Goal: Task Accomplishment & Management: Complete application form

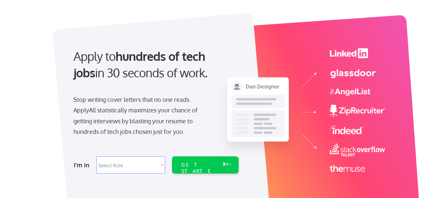
scroll to position [66, 0]
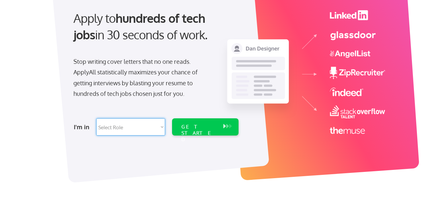
click at [117, 126] on select "Select Role Software Engineering Product Management Customer Success Sales UI/U…" at bounding box center [130, 127] width 69 height 17
select select ""it_security""
click at [96, 119] on select "Select Role Software Engineering Product Management Customer Success Sales UI/U…" at bounding box center [130, 127] width 69 height 17
select select ""it_security""
click at [188, 130] on div "GET STARTED" at bounding box center [199, 133] width 35 height 19
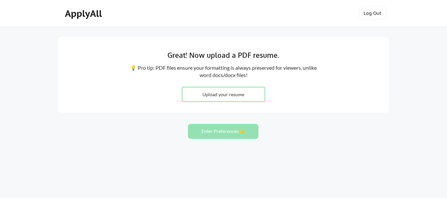
click at [214, 98] on input "file" at bounding box center [223, 94] width 82 height 14
type input "C:\fakepath\Tyler Donmoyer Resume.pdf"
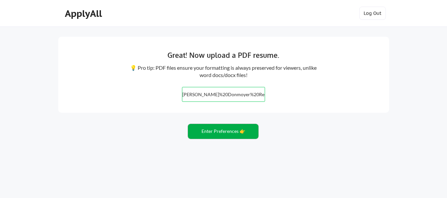
click at [229, 131] on button "Enter Preferences 👉" at bounding box center [223, 131] width 71 height 15
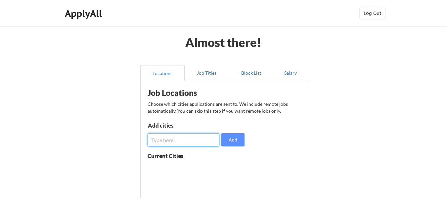
click at [180, 141] on input "input" at bounding box center [184, 139] width 72 height 13
type input "Indianapolis"
click at [227, 139] on button "Add" at bounding box center [233, 139] width 23 height 13
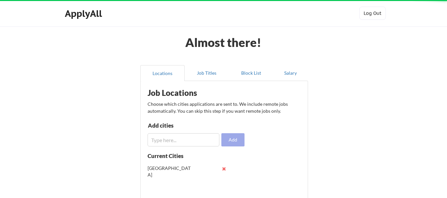
scroll to position [33, 0]
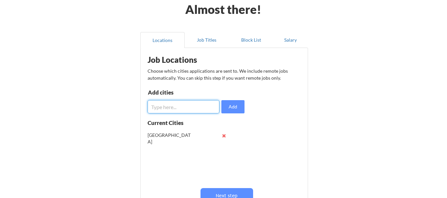
click at [178, 108] on input "input" at bounding box center [184, 106] width 72 height 13
type input "Noblesville"
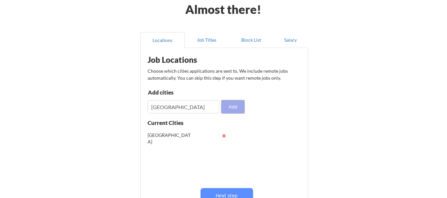
click at [241, 105] on button "Add" at bounding box center [233, 106] width 23 height 13
click at [197, 107] on input "input" at bounding box center [184, 106] width 72 height 13
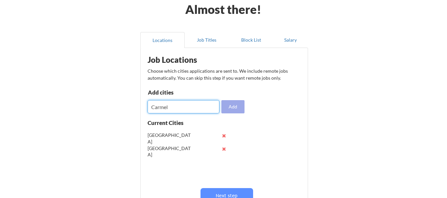
type input "Carmel"
click at [230, 110] on button "Add" at bounding box center [233, 106] width 23 height 13
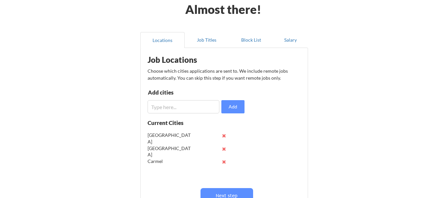
click at [180, 110] on input "input" at bounding box center [184, 106] width 72 height 13
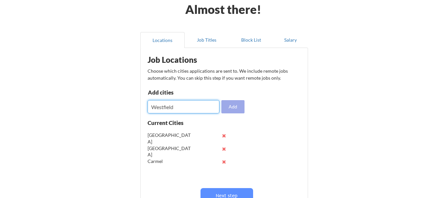
type input "Westfield"
click at [231, 106] on button "Add" at bounding box center [233, 106] width 23 height 13
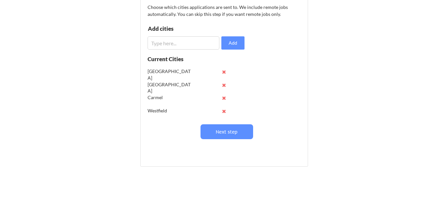
scroll to position [99, 0]
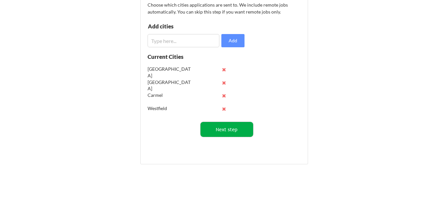
click at [236, 129] on button "Next step" at bounding box center [227, 129] width 53 height 15
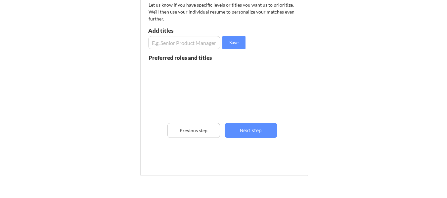
click at [202, 43] on input "input" at bounding box center [184, 42] width 72 height 13
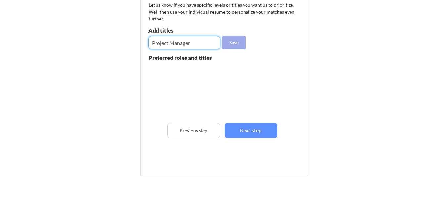
type input "Project Manager"
click at [235, 42] on button "Save" at bounding box center [234, 42] width 23 height 13
click at [177, 44] on input "input" at bounding box center [184, 42] width 72 height 13
type input "Senior Project Manager"
click at [242, 45] on button "Save" at bounding box center [234, 42] width 23 height 13
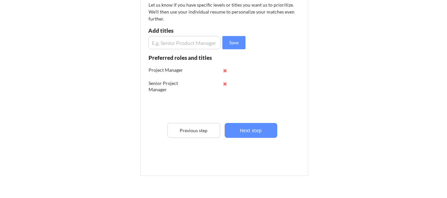
click at [188, 41] on input "input" at bounding box center [184, 42] width 72 height 13
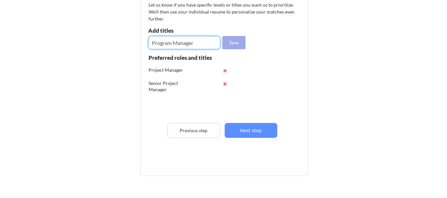
type input "Program Manager"
click at [229, 44] on button "Save" at bounding box center [234, 42] width 23 height 13
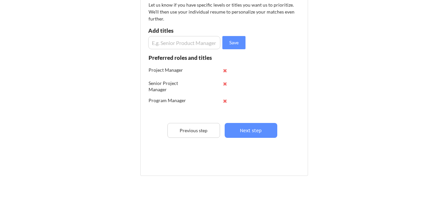
click at [190, 40] on input "input" at bounding box center [184, 42] width 72 height 13
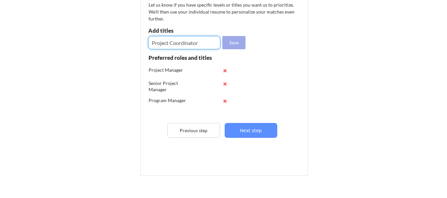
type input "Project Coordinator"
click at [232, 45] on button "Save" at bounding box center [234, 42] width 23 height 13
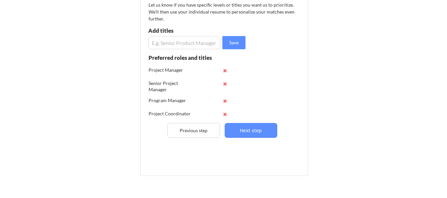
click at [183, 39] on input "input" at bounding box center [184, 42] width 72 height 13
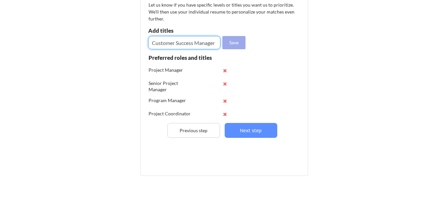
type input "Customer Success Manager"
click at [228, 45] on button "Save" at bounding box center [234, 42] width 23 height 13
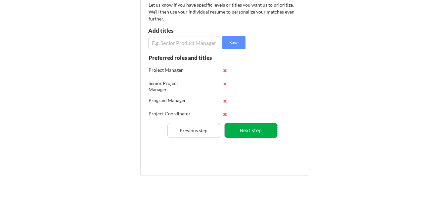
click at [254, 131] on button "Next step" at bounding box center [251, 130] width 53 height 15
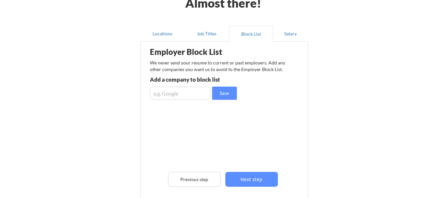
scroll to position [33, 0]
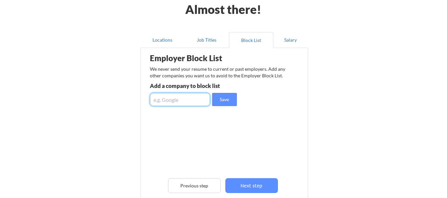
click at [187, 98] on input "input" at bounding box center [180, 99] width 60 height 13
type input "PSignite"
click at [230, 100] on button "Save" at bounding box center [224, 99] width 25 height 13
click at [178, 105] on input "input" at bounding box center [180, 99] width 60 height 13
type input "CPGvision"
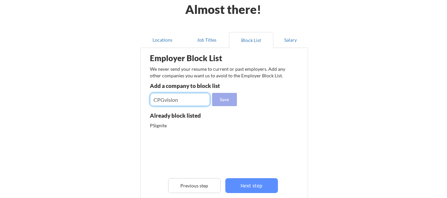
click at [213, 104] on button "Save" at bounding box center [224, 99] width 25 height 13
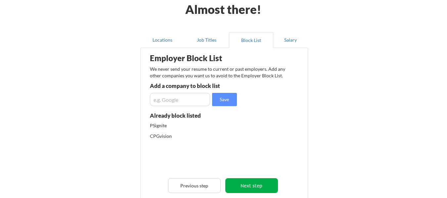
click at [248, 187] on button "Next step" at bounding box center [252, 186] width 53 height 15
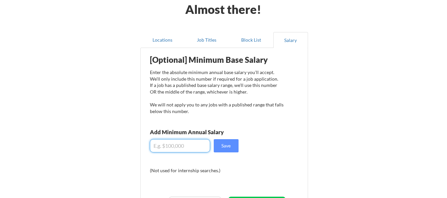
click at [186, 146] on input "input" at bounding box center [180, 145] width 60 height 13
type input "$9"
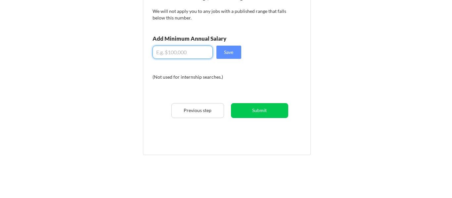
scroll to position [132, 0]
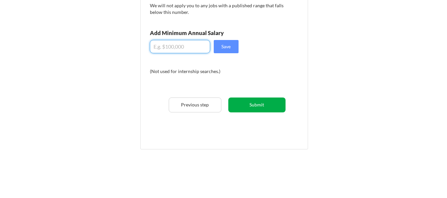
click at [253, 108] on button "Submit" at bounding box center [257, 105] width 57 height 15
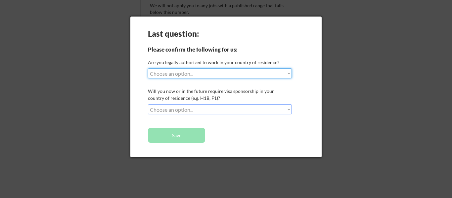
click at [206, 73] on select "Choose an option... Yes, I am a US Citizen Yes, I am a Canadian Citizen Yes, I …" at bounding box center [220, 74] width 144 height 10
select select ""yes__i_am_a_us_citizen""
click at [148, 69] on select "Choose an option... Yes, I am a US Citizen Yes, I am a Canadian Citizen Yes, I …" at bounding box center [220, 74] width 144 height 10
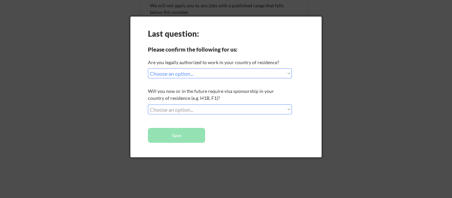
click at [186, 106] on select "Choose an option... No, I will not need sponsorship Yes, I will need sponsorship" at bounding box center [220, 110] width 144 height 10
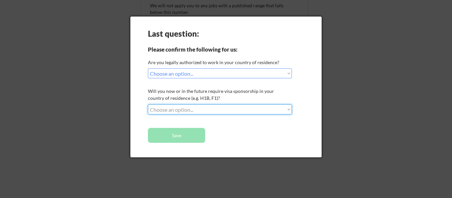
select select ""no__i_will_not_need_sponsorship""
click at [148, 105] on select "Choose an option... No, I will not need sponsorship Yes, I will need sponsorship" at bounding box center [220, 110] width 144 height 10
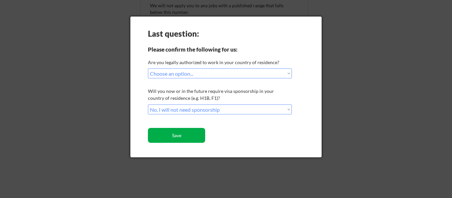
click at [181, 135] on button "Save" at bounding box center [176, 135] width 57 height 15
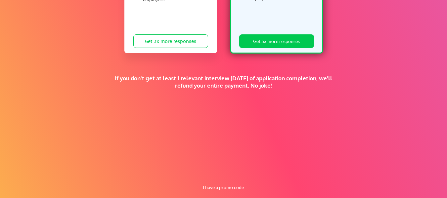
scroll to position [190, 0]
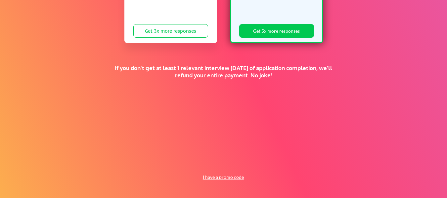
click at [234, 178] on button "I have a promo code" at bounding box center [223, 178] width 49 height 8
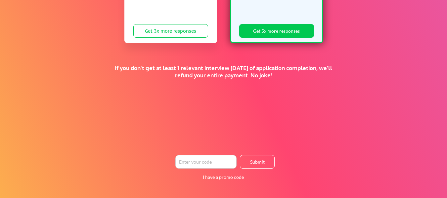
click at [200, 170] on div "Supercharge your job search for the price of a fancy dinner. FALL SALE 🍂 Standa…" at bounding box center [223, 17] width 447 height 362
click at [203, 166] on input "input" at bounding box center [206, 162] width 61 height 14
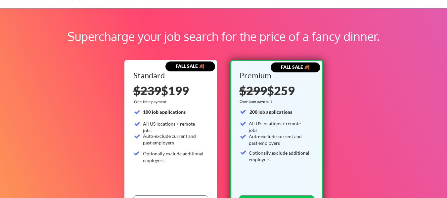
scroll to position [0, 0]
